Goal: Find specific page/section: Find specific page/section

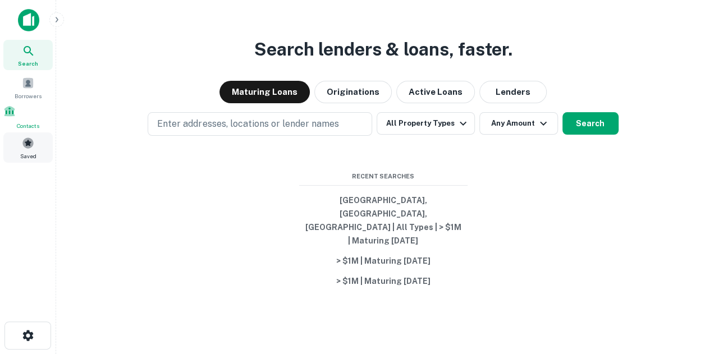
click at [37, 139] on div "Saved" at bounding box center [27, 147] width 49 height 30
